Goal: Task Accomplishment & Management: Manage account settings

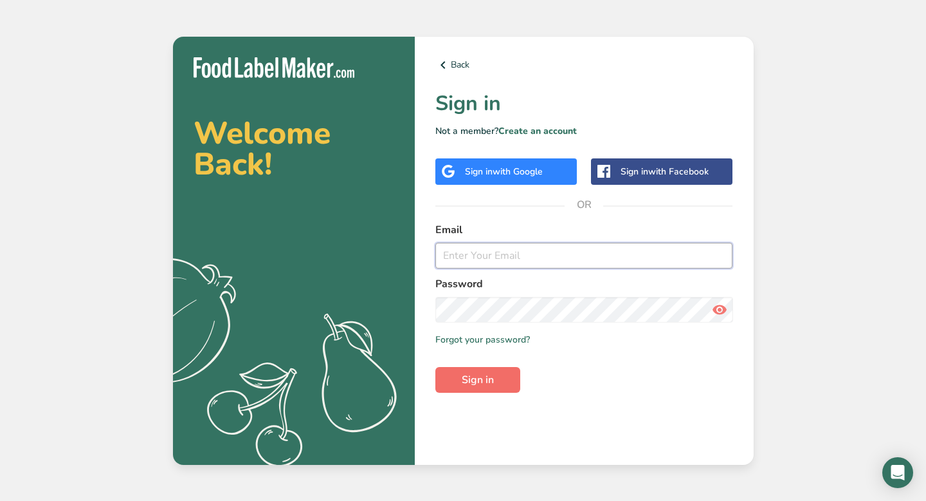
type input "[EMAIL_ADDRESS][DOMAIN_NAME]"
click at [470, 381] on span "Sign in" at bounding box center [478, 379] width 32 height 15
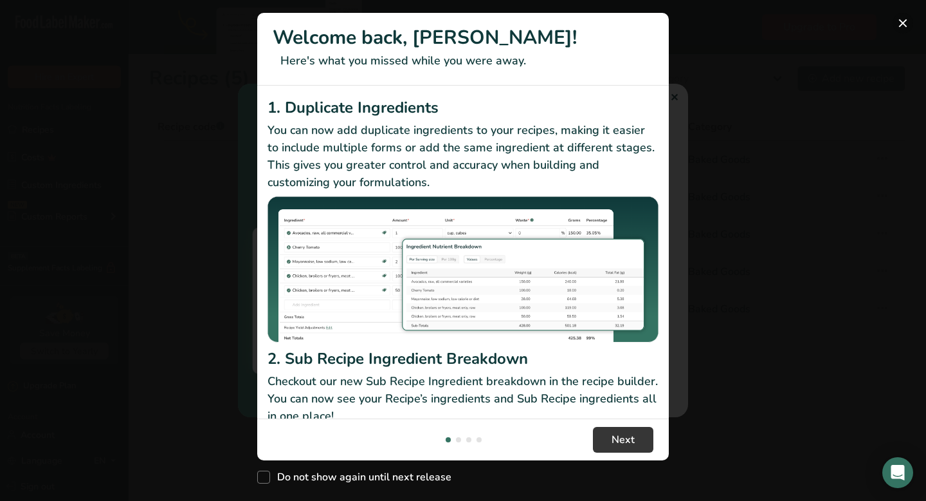
click at [905, 21] on button "New Features" at bounding box center [903, 23] width 21 height 21
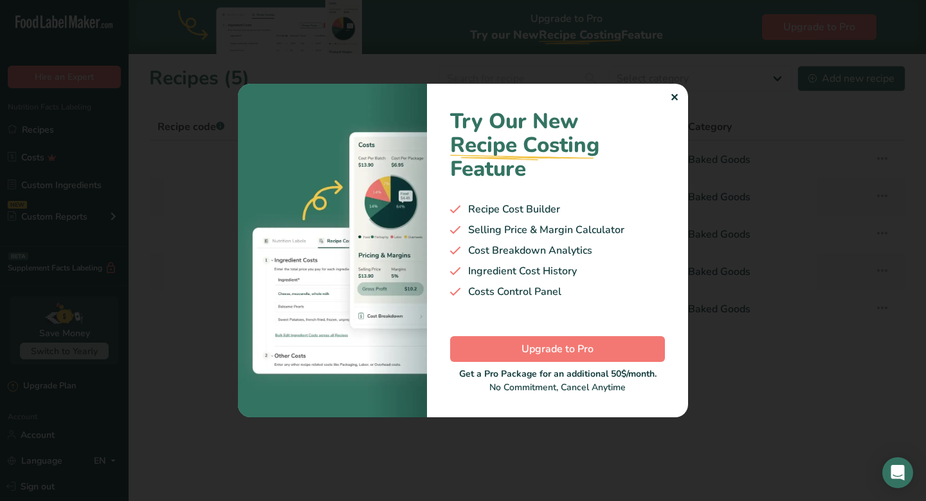
click at [695, 25] on div at bounding box center [463, 250] width 926 height 501
click at [677, 101] on div "✕" at bounding box center [674, 97] width 8 height 15
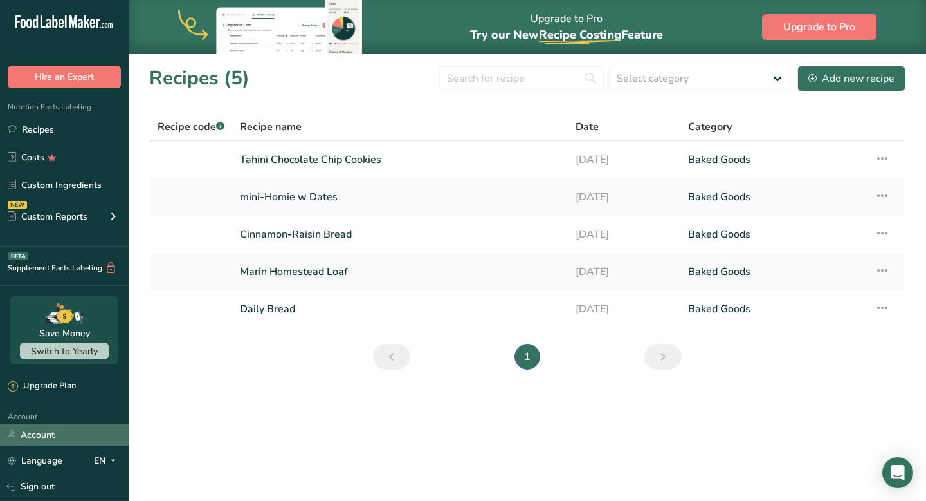
click at [56, 434] on link "Account" at bounding box center [64, 434] width 129 height 23
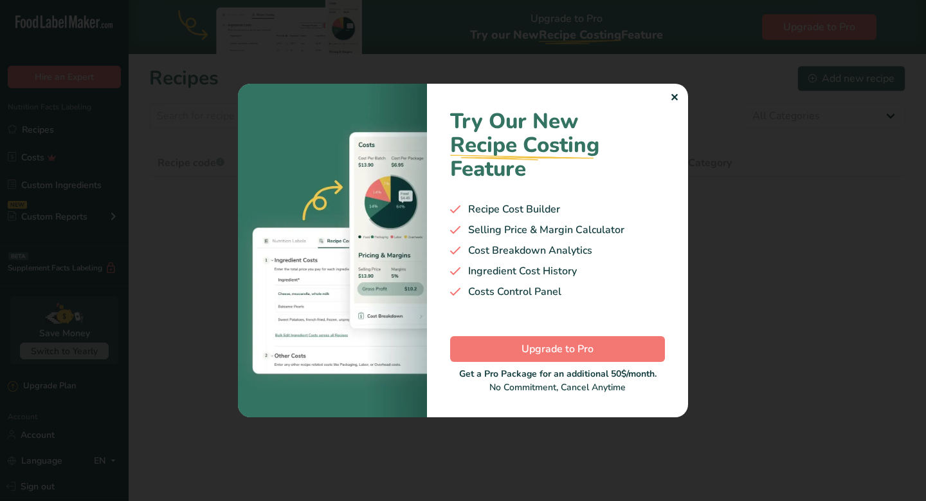
click at [675, 97] on div "✕" at bounding box center [674, 97] width 8 height 15
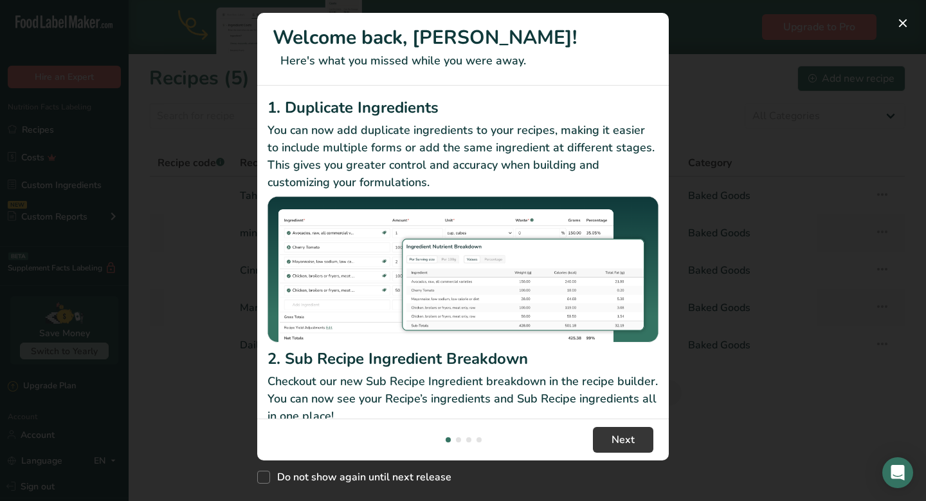
click at [705, 23] on div "New Features" at bounding box center [463, 250] width 926 height 501
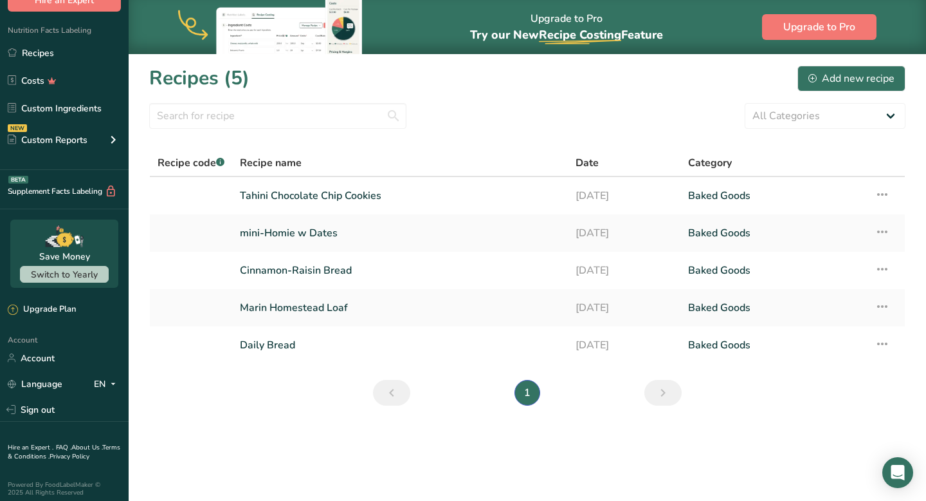
scroll to position [82, 0]
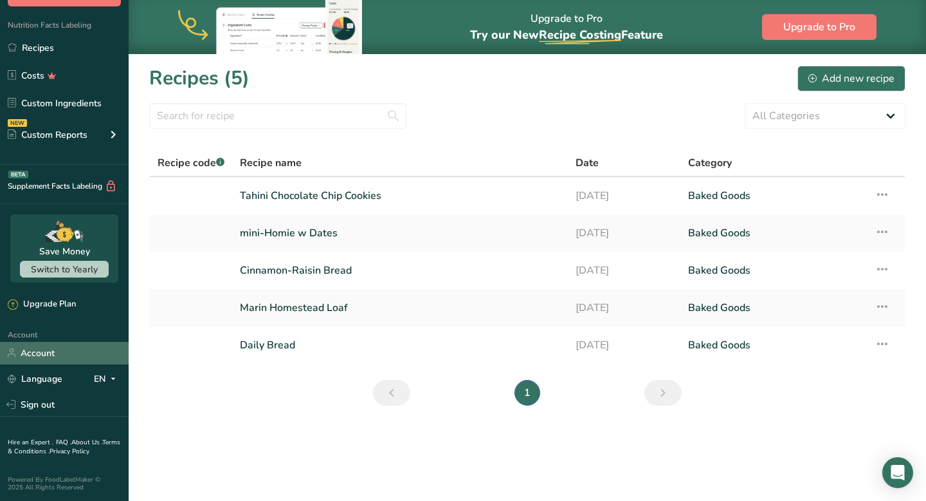
click at [46, 352] on link "Account" at bounding box center [64, 353] width 129 height 23
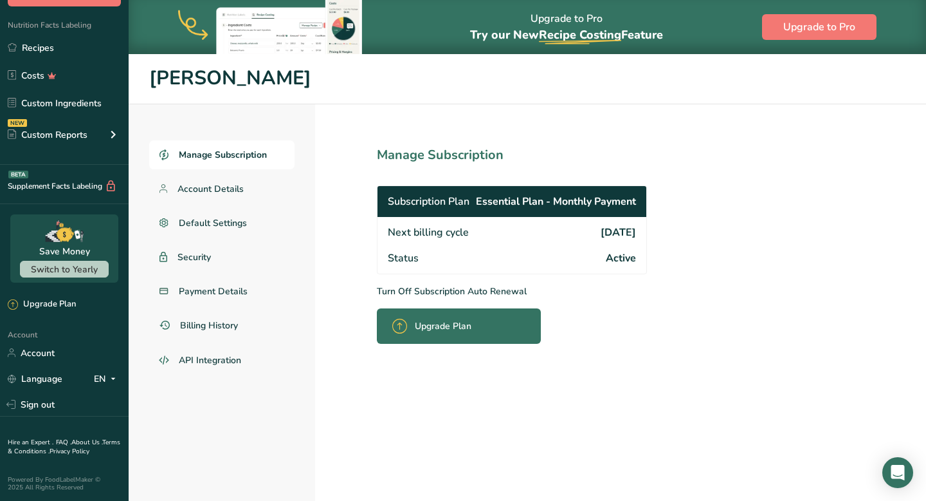
click at [430, 289] on p "Turn Off Subscription Auto Renewal" at bounding box center [540, 291] width 327 height 14
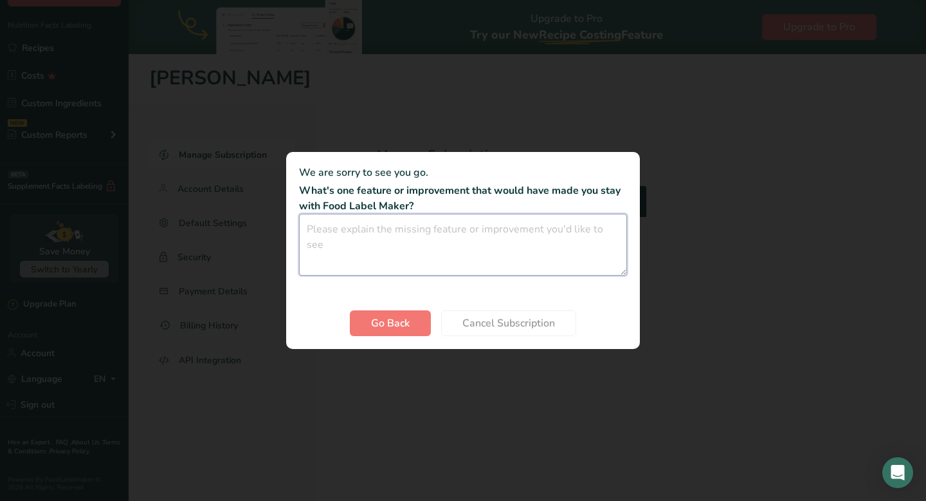
click at [475, 232] on textarea "Cancel subscription modal" at bounding box center [463, 245] width 328 height 62
click at [466, 234] on textarea "Cancel subscription modal" at bounding box center [463, 245] width 328 height 62
type textarea "No comment - all good!"
click at [527, 324] on span "Cancel Subscription" at bounding box center [509, 322] width 93 height 15
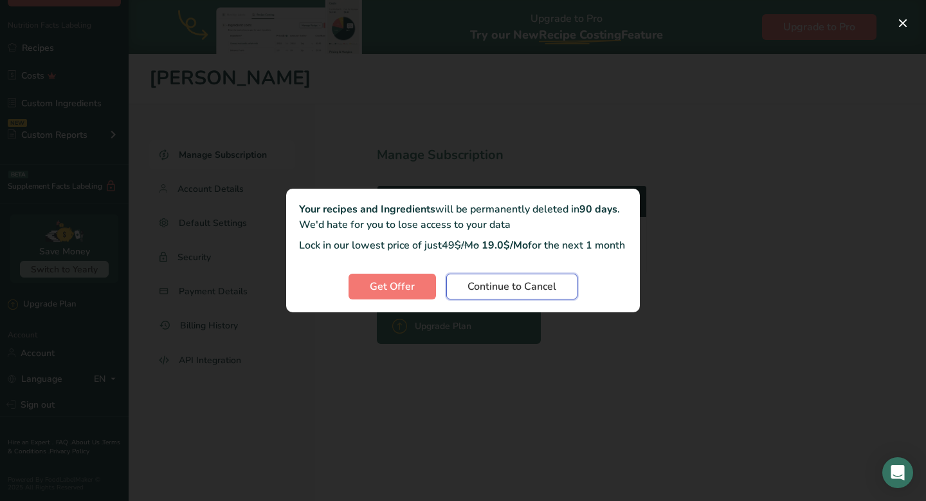
click at [536, 294] on span "Continue to Cancel" at bounding box center [512, 286] width 89 height 15
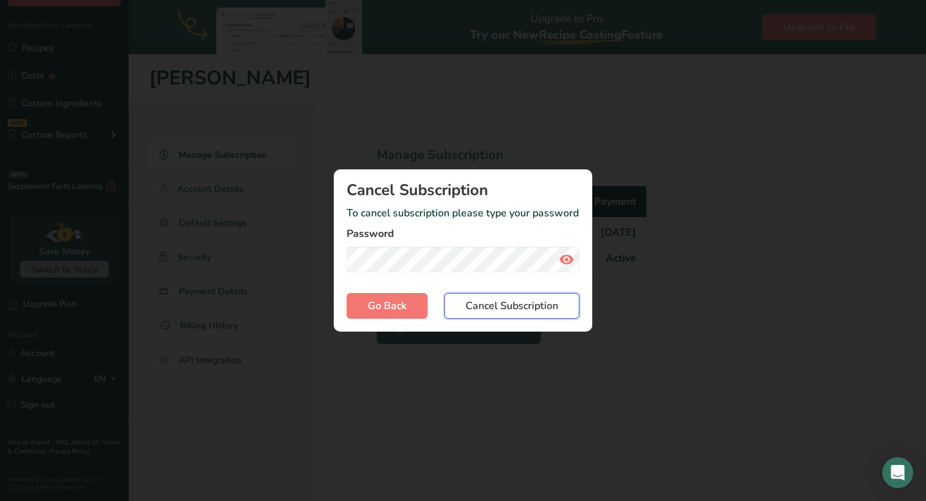
click at [504, 308] on span "Cancel Subscription" at bounding box center [512, 305] width 93 height 15
